Goal: Transaction & Acquisition: Purchase product/service

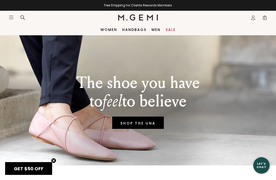
click at [171, 31] on link "Sale" at bounding box center [171, 30] width 10 height 4
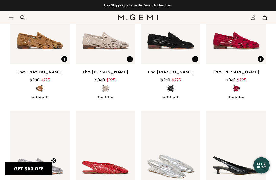
scroll to position [957, 0]
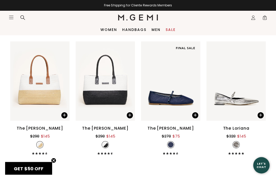
scroll to position [2249, 0]
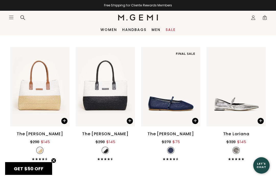
click at [195, 118] on span at bounding box center [195, 121] width 6 height 6
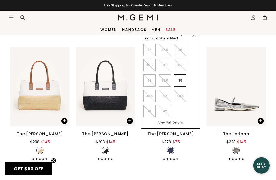
click at [262, 118] on span at bounding box center [261, 121] width 6 height 6
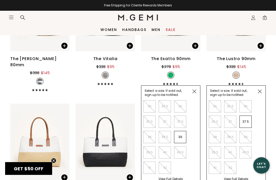
scroll to position [2185, 0]
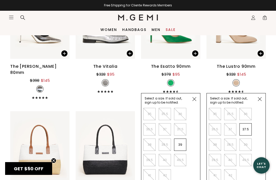
click at [261, 97] on img at bounding box center [260, 99] width 4 height 4
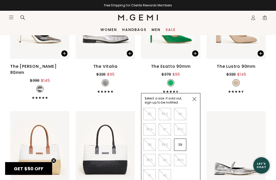
click at [196, 97] on img at bounding box center [195, 99] width 4 height 4
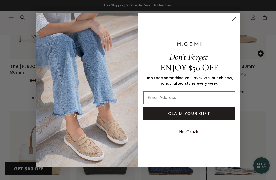
scroll to position [2249, 0]
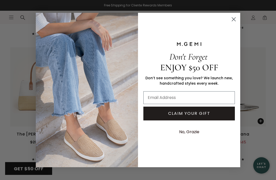
click at [232, 24] on circle "Close dialog" at bounding box center [234, 19] width 8 height 8
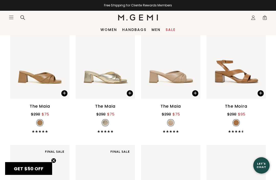
scroll to position [1893, 0]
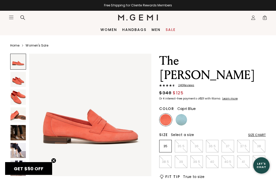
click at [182, 114] on img at bounding box center [182, 120] width 12 height 12
